Goal: Transaction & Acquisition: Book appointment/travel/reservation

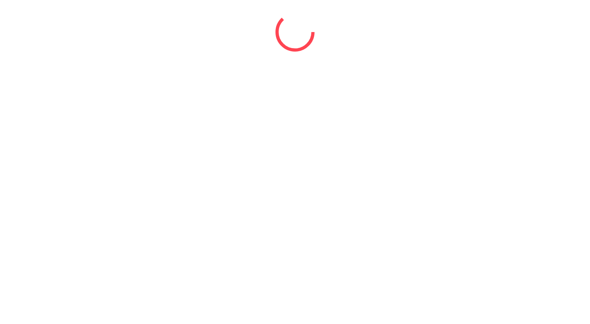
select select "*"
select select "****"
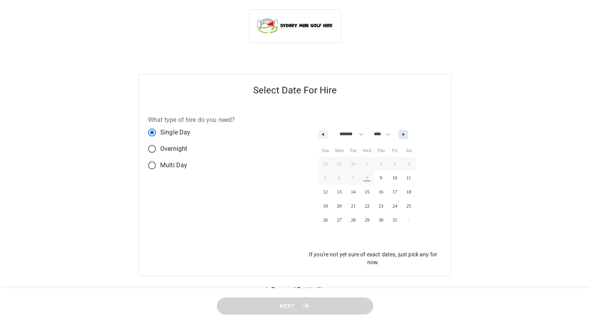
click at [408, 139] on button "button" at bounding box center [403, 134] width 9 height 9
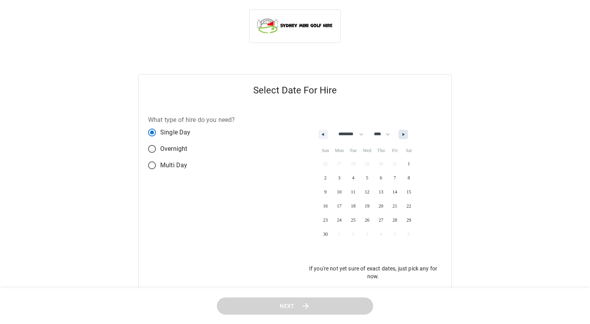
click at [408, 139] on button "button" at bounding box center [403, 134] width 9 height 9
select select "**"
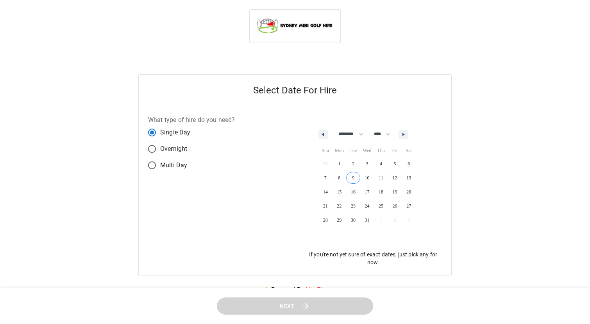
click at [352, 175] on span "9" at bounding box center [353, 178] width 14 height 10
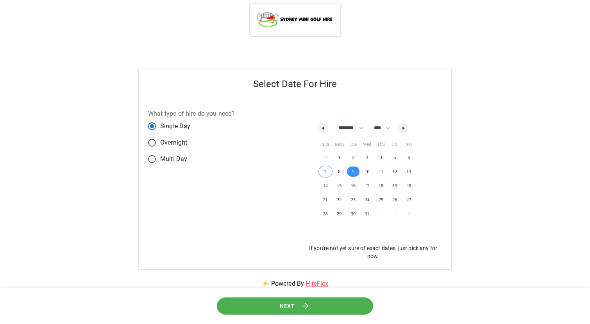
scroll to position [45, 0]
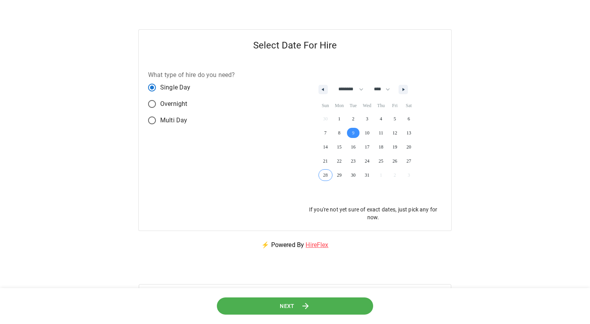
click at [257, 312] on button "Next" at bounding box center [295, 306] width 156 height 18
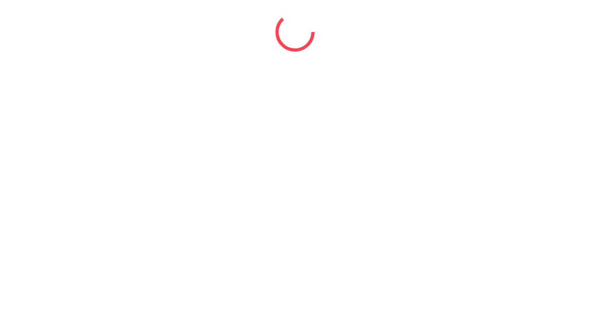
scroll to position [0, 0]
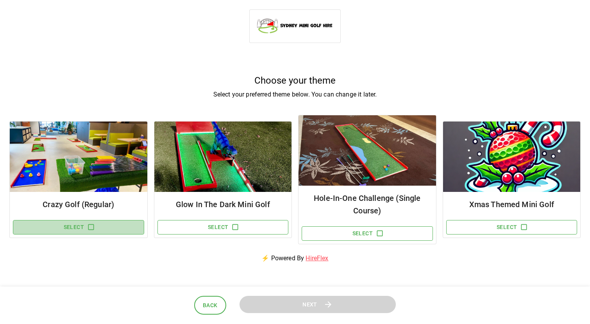
click at [102, 228] on button "Select" at bounding box center [78, 227] width 131 height 14
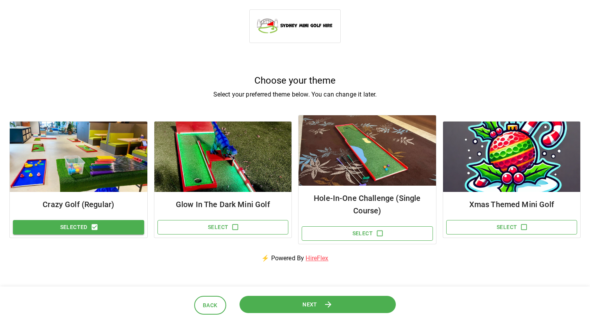
click at [284, 298] on button "Next" at bounding box center [317, 304] width 157 height 18
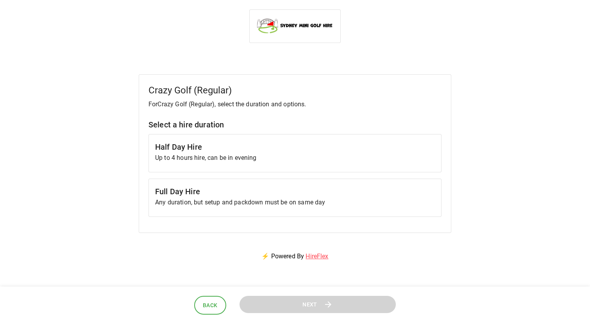
click at [237, 160] on p "Up to 4 hours hire, can be in evening" at bounding box center [295, 157] width 280 height 9
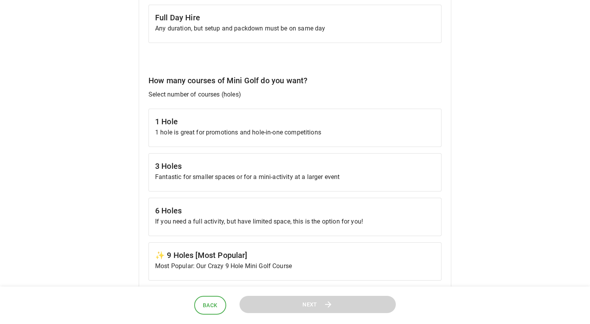
scroll to position [205, 0]
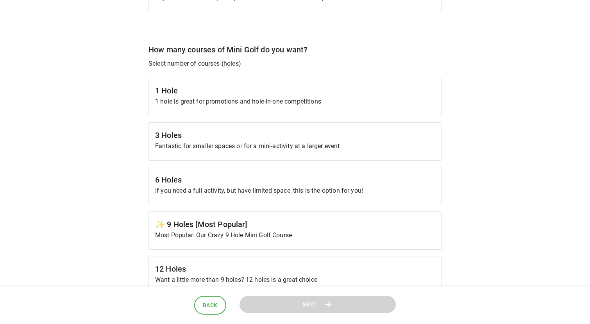
click at [187, 222] on h6 "✨ 9 Holes [Most Popular]" at bounding box center [295, 224] width 280 height 13
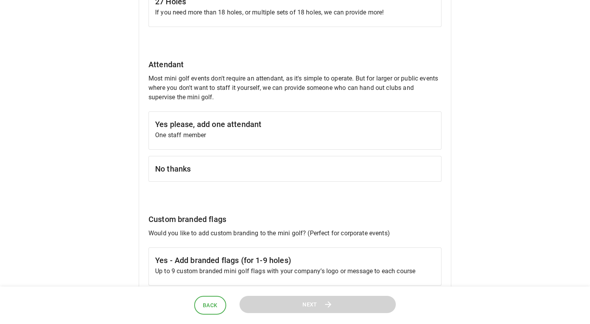
scroll to position [608, 0]
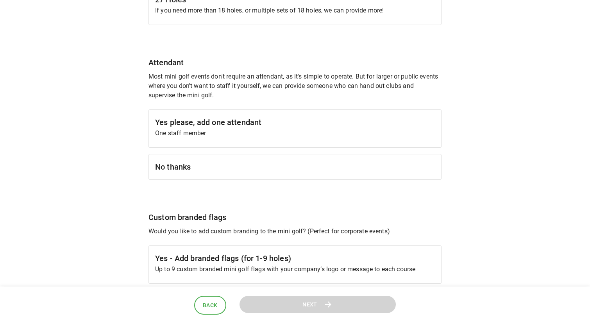
click at [181, 168] on h6 "No thanks" at bounding box center [295, 167] width 280 height 13
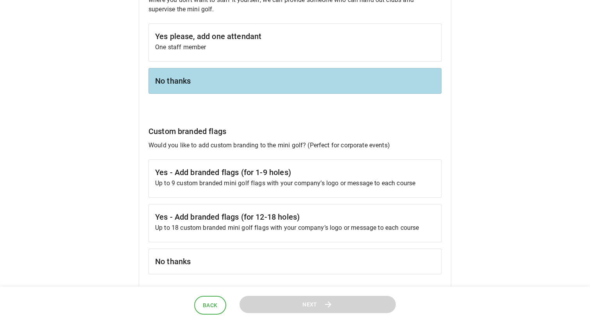
scroll to position [751, 0]
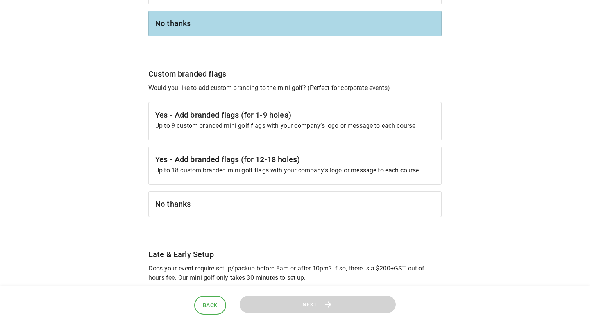
click at [188, 200] on h6 "No thanks" at bounding box center [295, 204] width 280 height 13
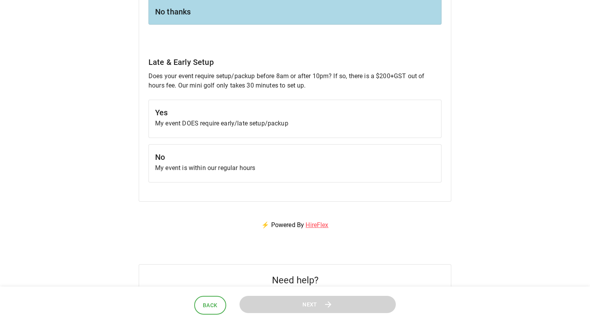
click at [197, 176] on div "No My event is within our regular hours" at bounding box center [295, 163] width 293 height 38
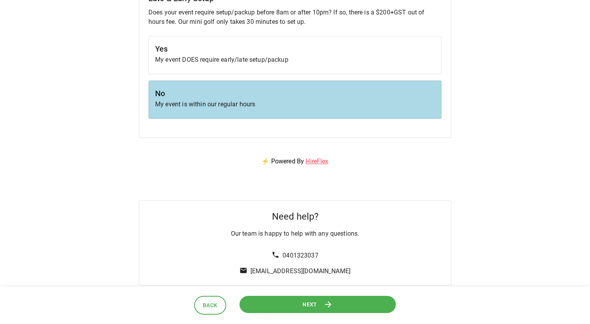
click at [278, 306] on button "Next" at bounding box center [317, 304] width 157 height 18
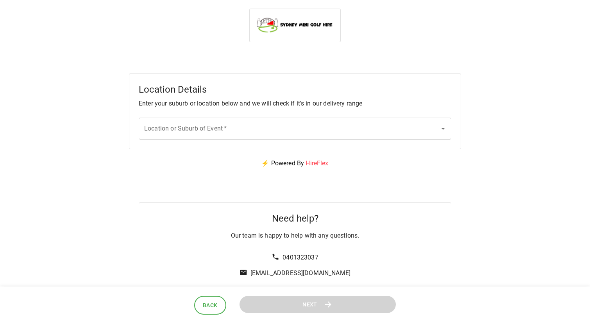
scroll to position [0, 0]
click at [239, 125] on input "Location or Suburb of Event   *" at bounding box center [289, 129] width 294 height 15
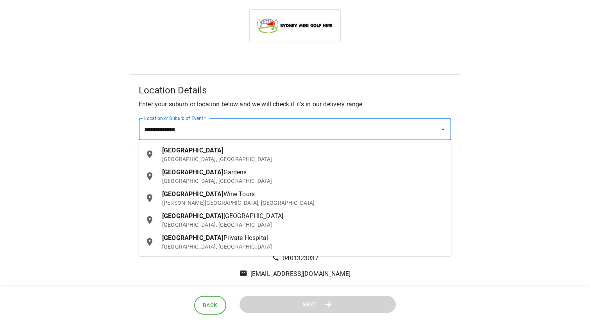
click at [251, 149] on div "Hunter Valley NSW, Australia" at bounding box center [303, 154] width 283 height 17
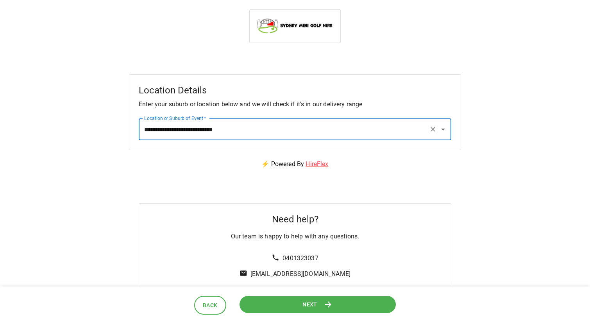
type input "**********"
click at [270, 305] on button "Next" at bounding box center [317, 304] width 157 height 18
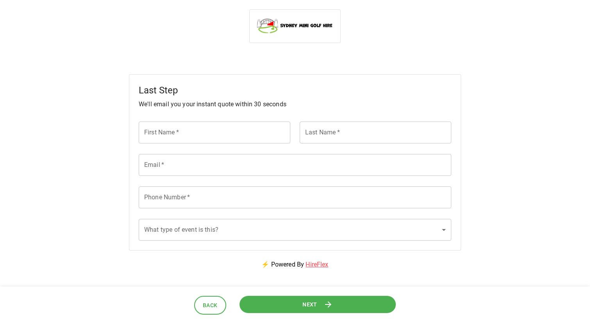
click at [245, 145] on div "Email   * Email   *" at bounding box center [290, 161] width 322 height 32
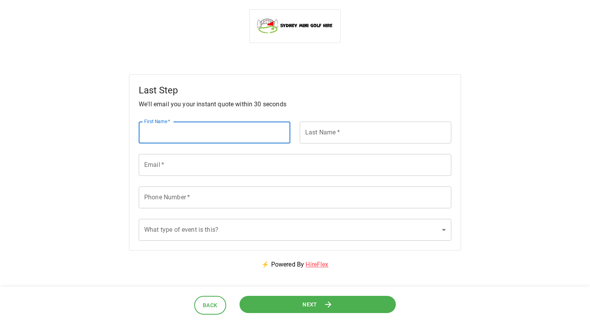
click at [245, 143] on input "First Name   *" at bounding box center [215, 133] width 152 height 22
click at [284, 304] on button "Next" at bounding box center [318, 304] width 156 height 18
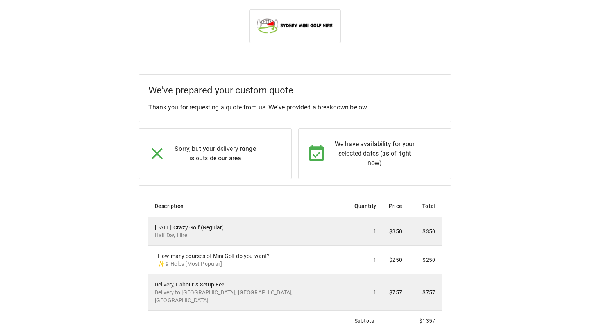
scroll to position [23, 0]
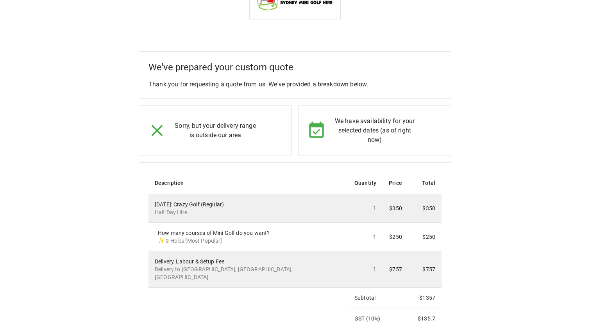
drag, startPoint x: 183, startPoint y: 125, endPoint x: 254, endPoint y: 137, distance: 72.2
click at [254, 137] on p "Sorry, but your delivery range is outside our area" at bounding box center [215, 130] width 87 height 19
drag, startPoint x: 254, startPoint y: 137, endPoint x: 175, endPoint y: 124, distance: 80.4
click at [175, 124] on p "Sorry, but your delivery range is outside our area" at bounding box center [215, 130] width 87 height 19
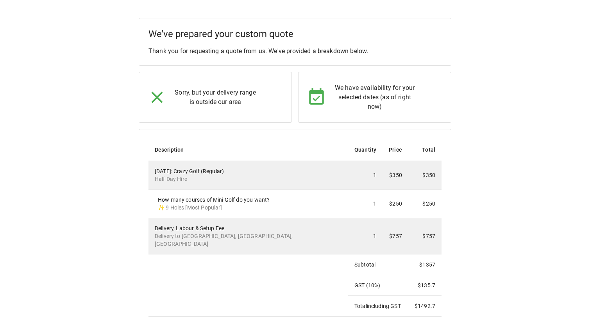
scroll to position [57, 0]
drag, startPoint x: 348, startPoint y: 85, endPoint x: 401, endPoint y: 107, distance: 57.8
click at [401, 108] on p "We have availability for your selected dates (as of right now)" at bounding box center [374, 96] width 87 height 28
click at [401, 107] on p "We have availability for your selected dates (as of right now)" at bounding box center [374, 96] width 87 height 28
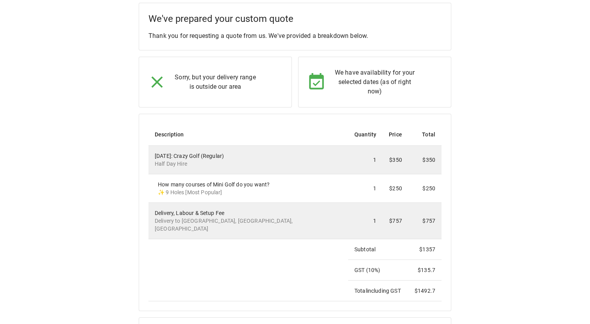
scroll to position [60, 0]
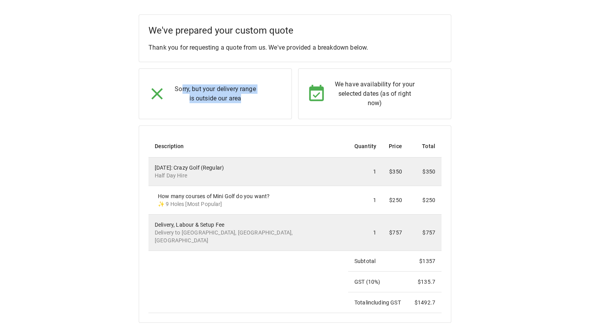
drag, startPoint x: 182, startPoint y: 87, endPoint x: 249, endPoint y: 107, distance: 70.7
click at [249, 107] on div "Sorry, but your delivery range is outside our area" at bounding box center [215, 93] width 153 height 51
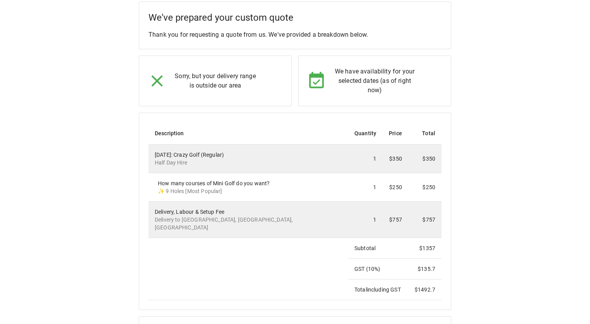
scroll to position [0, 0]
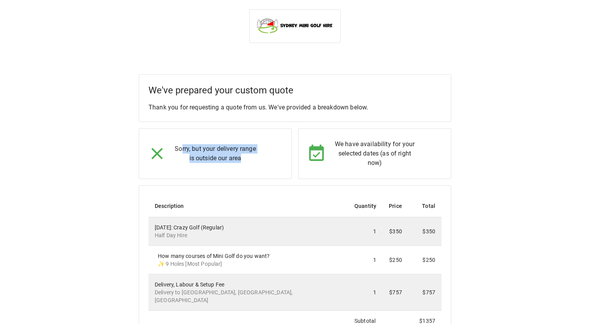
drag, startPoint x: 190, startPoint y: 147, endPoint x: 269, endPoint y: 167, distance: 82.3
click at [269, 167] on div "Sorry, but your delivery range is outside our area" at bounding box center [215, 153] width 153 height 51
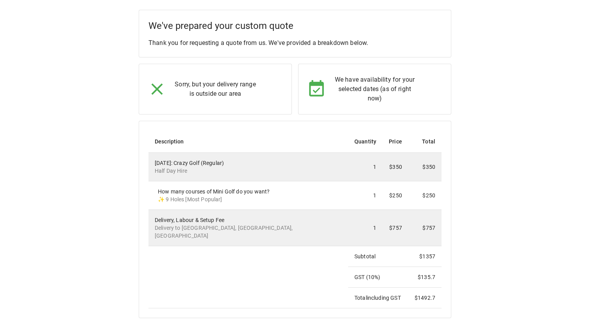
scroll to position [63, 0]
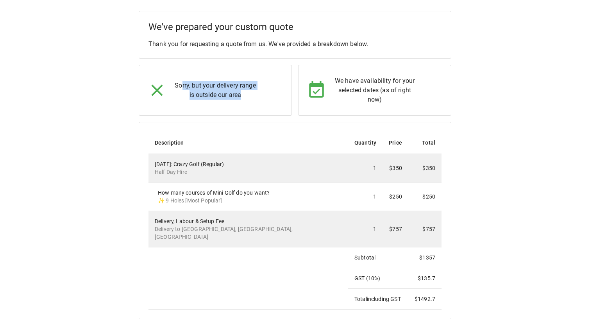
drag, startPoint x: 182, startPoint y: 88, endPoint x: 253, endPoint y: 98, distance: 71.9
click at [253, 98] on p "Sorry, but your delivery range is outside our area" at bounding box center [215, 90] width 87 height 19
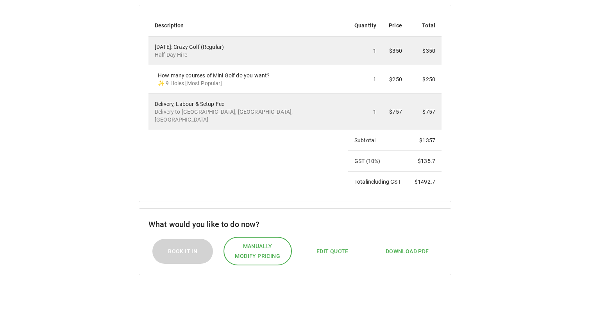
scroll to position [181, 0]
drag, startPoint x: 231, startPoint y: 112, endPoint x: 269, endPoint y: 112, distance: 38.3
click at [269, 112] on p "Delivery to Hunter Valley, NSW, Australia" at bounding box center [248, 115] width 187 height 16
drag, startPoint x: 285, startPoint y: 105, endPoint x: 164, endPoint y: 105, distance: 121.5
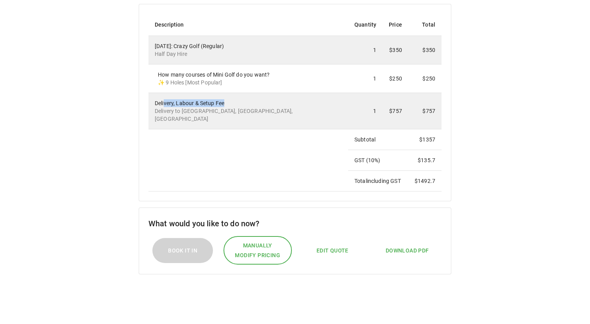
click at [164, 105] on div "Delivery, Labour & Setup Fee Delivery to Hunter Valley, NSW, Australia" at bounding box center [248, 110] width 187 height 23
drag, startPoint x: 381, startPoint y: 102, endPoint x: 433, endPoint y: 104, distance: 52.0
click at [430, 103] on tr "Delivery, Labour & Setup Fee Delivery to Hunter Valley, NSW, Australia 1 $757 $…" at bounding box center [295, 111] width 293 height 36
click at [478, 116] on div "We've prepared your custom quote Thank you for requesting a quote from us. We'v…" at bounding box center [294, 115] width 571 height 444
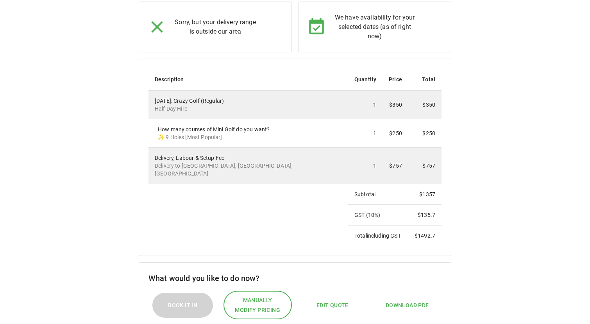
scroll to position [124, 0]
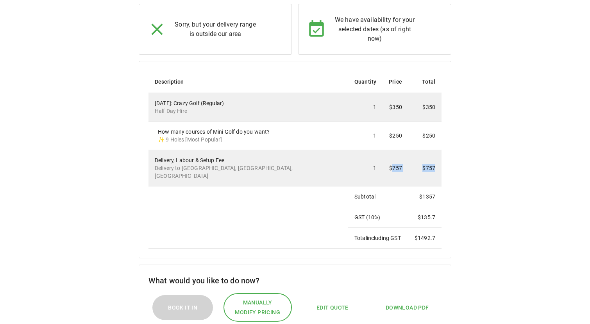
drag, startPoint x: 382, startPoint y: 165, endPoint x: 438, endPoint y: 164, distance: 56.3
click at [438, 164] on tr "Delivery, Labour & Setup Fee Delivery to Hunter Valley, NSW, Australia 1 $757 $…" at bounding box center [295, 168] width 293 height 36
click at [438, 164] on td "$757" at bounding box center [424, 168] width 33 height 36
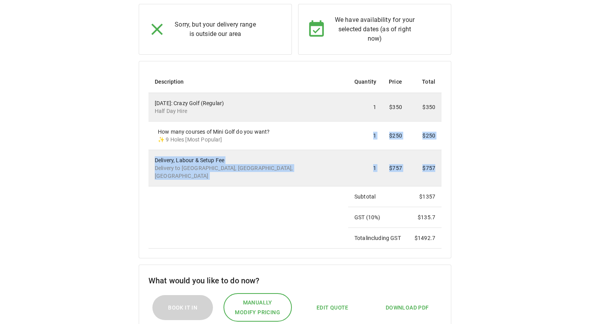
drag, startPoint x: 440, startPoint y: 164, endPoint x: 265, endPoint y: 148, distance: 176.6
click at [265, 149] on tbody "09 Dec 2025: Crazy Golf (Regular) Half Day Hire 1 $350 $350 How many courses of…" at bounding box center [295, 171] width 293 height 156
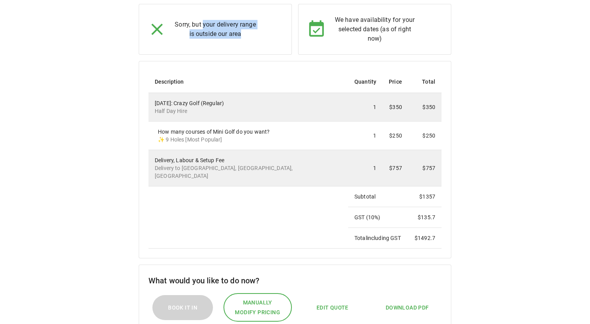
drag, startPoint x: 202, startPoint y: 25, endPoint x: 251, endPoint y: 30, distance: 48.7
click at [250, 30] on p "Sorry, but your delivery range is outside our area" at bounding box center [215, 29] width 87 height 19
click at [251, 30] on p "Sorry, but your delivery range is outside our area" at bounding box center [215, 29] width 87 height 19
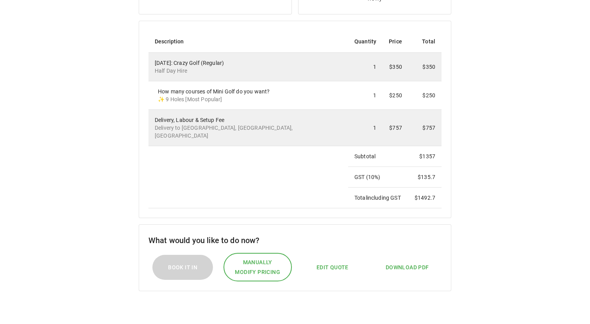
scroll to position [163, 0]
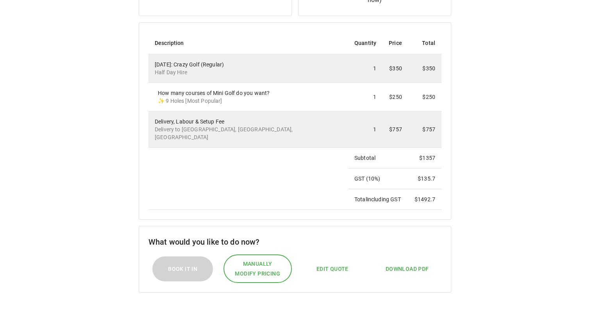
click at [328, 264] on span "Edit Quote" at bounding box center [333, 269] width 32 height 10
select select "**"
select select "****"
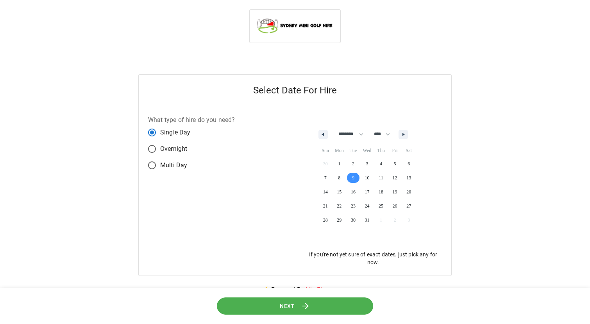
scroll to position [5, 0]
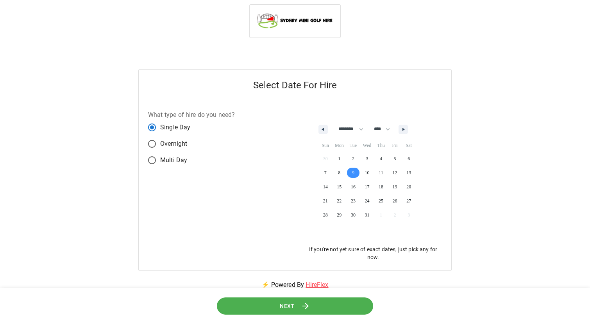
click at [271, 304] on button "Next" at bounding box center [295, 306] width 156 height 18
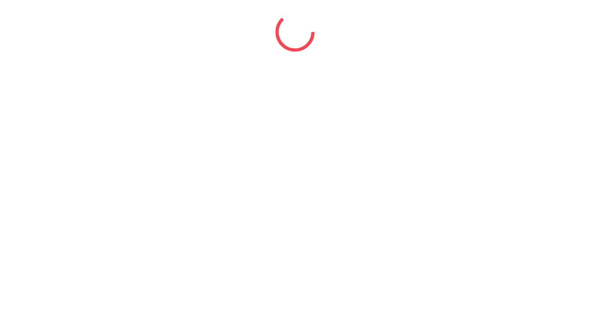
scroll to position [0, 0]
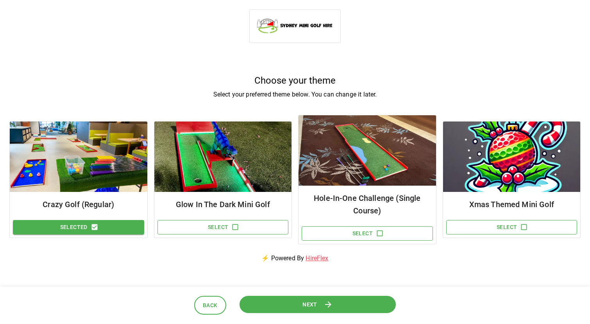
click at [271, 305] on button "Next" at bounding box center [318, 304] width 158 height 18
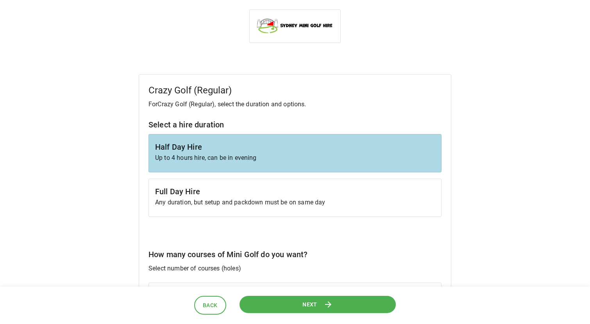
click at [271, 305] on button "Next" at bounding box center [317, 304] width 157 height 18
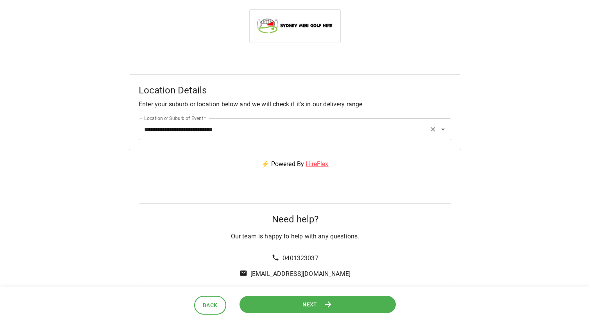
click at [213, 127] on input "**********" at bounding box center [284, 129] width 284 height 15
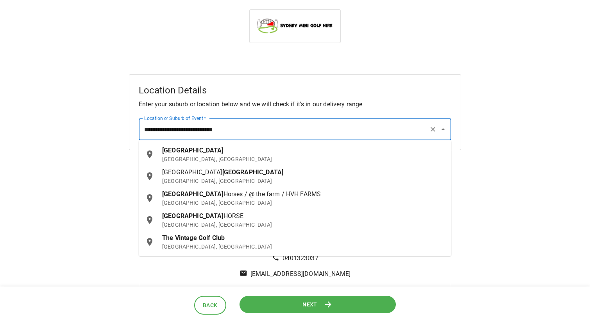
click at [213, 127] on input "**********" at bounding box center [284, 129] width 284 height 15
paste input "text"
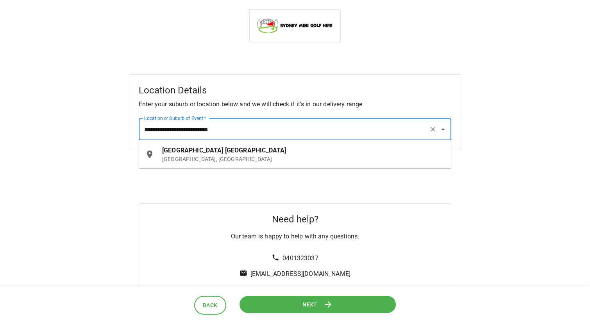
click at [210, 156] on p "Wine Country Drive, Lovedale NSW, Australia" at bounding box center [303, 159] width 283 height 8
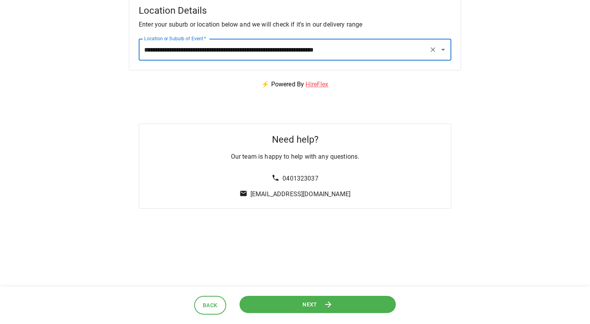
type input "**********"
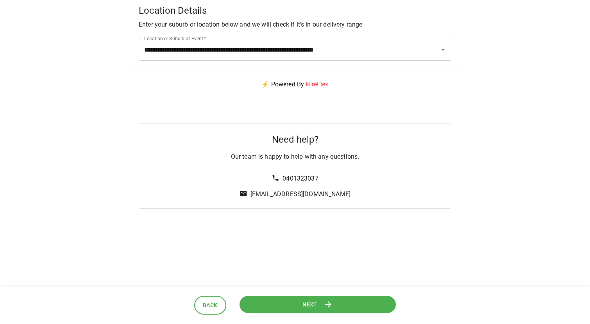
click at [274, 297] on button "Next" at bounding box center [317, 304] width 159 height 18
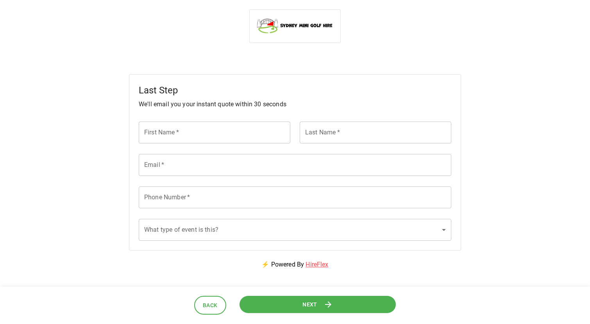
click at [274, 297] on button "Next" at bounding box center [317, 304] width 159 height 18
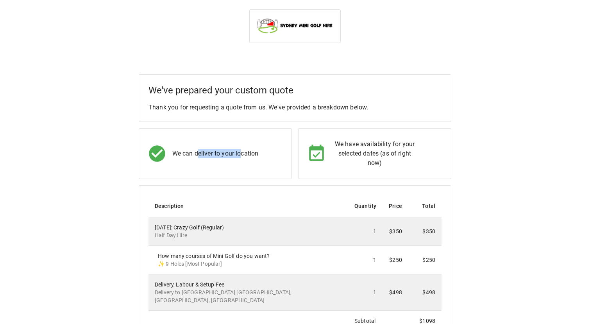
drag, startPoint x: 197, startPoint y: 155, endPoint x: 242, endPoint y: 155, distance: 44.9
click at [242, 155] on p "We can deliver to your location" at bounding box center [215, 153] width 86 height 9
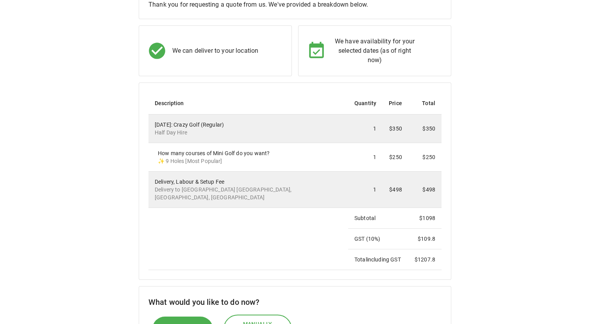
scroll to position [113, 0]
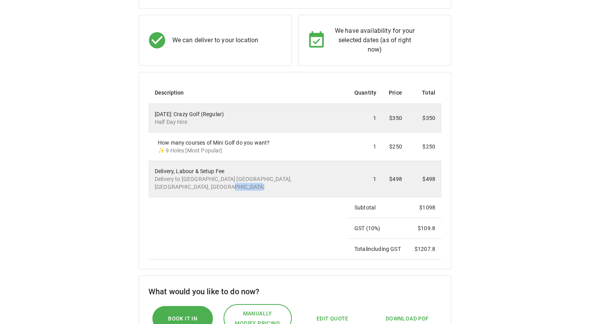
drag, startPoint x: 151, startPoint y: 184, endPoint x: 209, endPoint y: 186, distance: 57.9
click at [209, 186] on td "Delivery, Labour & Setup Fee Delivery to Rydges Resort Hunter Valley, Wine Coun…" at bounding box center [249, 179] width 200 height 36
click at [209, 186] on p "Delivery to Rydges Resort Hunter Valley, Wine Country Drive, Lovedale NSW, Aust…" at bounding box center [248, 183] width 187 height 16
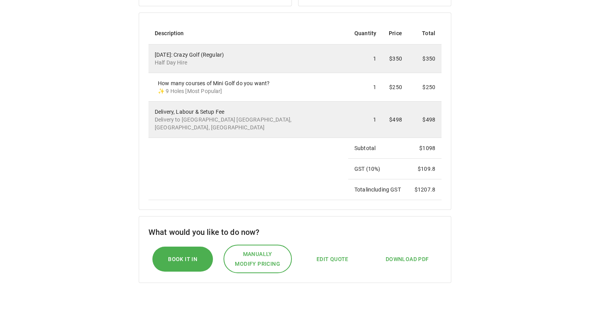
scroll to position [175, 0]
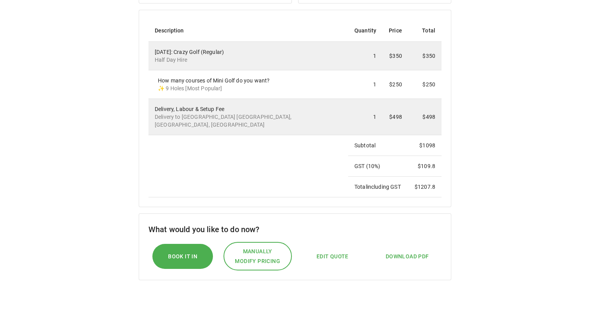
drag, startPoint x: 168, startPoint y: 119, endPoint x: 191, endPoint y: 125, distance: 23.6
click at [191, 125] on p "Delivery to Rydges Resort Hunter Valley, Wine Country Drive, Lovedale NSW, Aust…" at bounding box center [248, 121] width 187 height 16
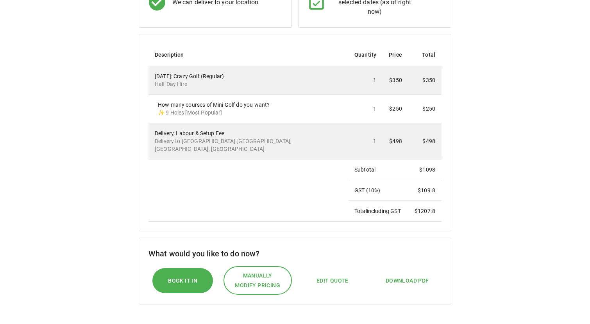
scroll to position [152, 0]
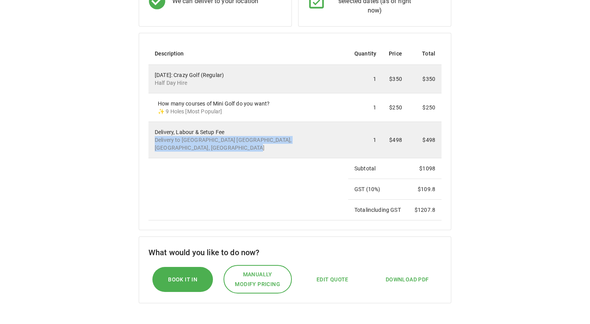
drag, startPoint x: 152, startPoint y: 139, endPoint x: 184, endPoint y: 145, distance: 32.7
click at [184, 145] on td "Delivery, Labour & Setup Fee Delivery to Rydges Resort Hunter Valley, Wine Coun…" at bounding box center [249, 140] width 200 height 36
click at [184, 145] on p "Delivery to Rydges Resort Hunter Valley, Wine Country Drive, Lovedale NSW, Aust…" at bounding box center [248, 144] width 187 height 16
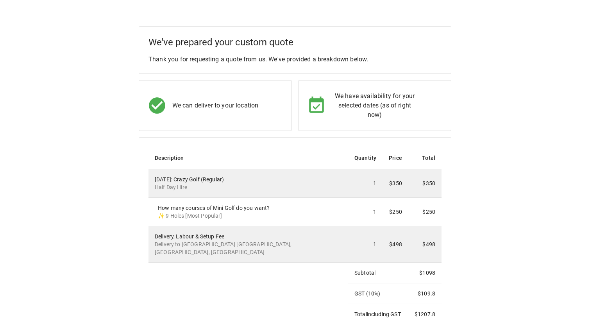
scroll to position [0, 0]
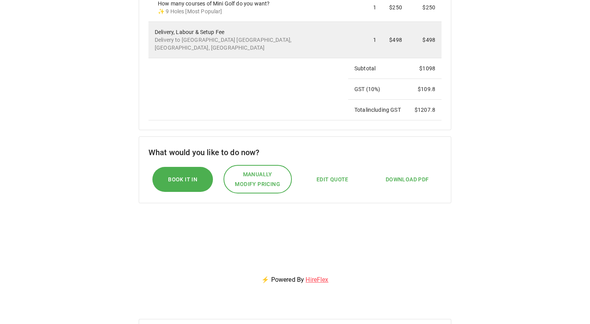
click at [128, 143] on div "We've prepared your custom quote Thank you for requesting a quote from us. We'v…" at bounding box center [294, 44] width 571 height 444
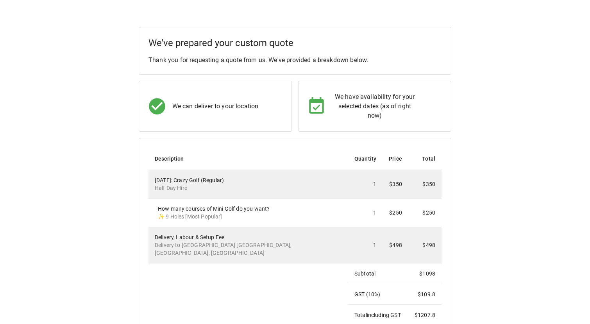
scroll to position [40, 0]
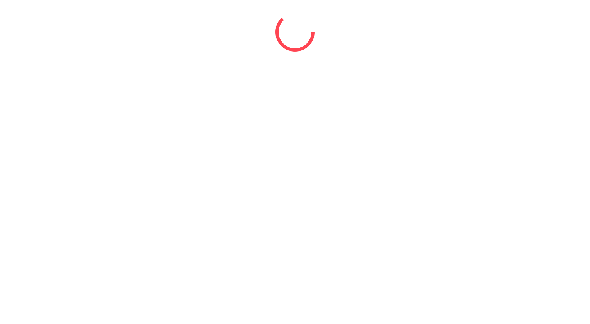
select select "*"
select select "****"
